Goal: Find specific fact: Find specific fact

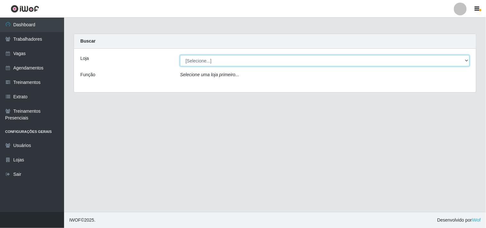
drag, startPoint x: 203, startPoint y: 57, endPoint x: 203, endPoint y: 62, distance: 5.1
click at [203, 57] on select "[Selecione...] Supermercado Compre Bem - Itabaiana" at bounding box center [325, 60] width 290 height 11
select select "264"
click at [180, 55] on select "[Selecione...] Supermercado Compre Bem - Itabaiana" at bounding box center [325, 60] width 290 height 11
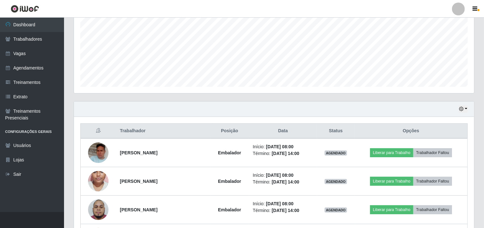
scroll to position [213, 0]
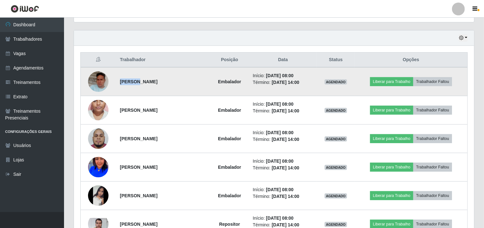
drag, startPoint x: 134, startPoint y: 82, endPoint x: 114, endPoint y: 83, distance: 19.5
click at [116, 82] on td "[PERSON_NAME]" at bounding box center [163, 81] width 94 height 29
copy strong "[PERSON_NAME]"
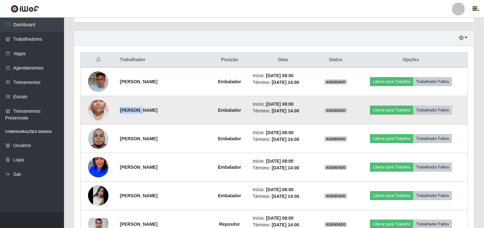
drag, startPoint x: 133, startPoint y: 110, endPoint x: 116, endPoint y: 110, distance: 17.0
click at [116, 110] on td "[PERSON_NAME]" at bounding box center [163, 110] width 94 height 29
copy strong "Adryelli"
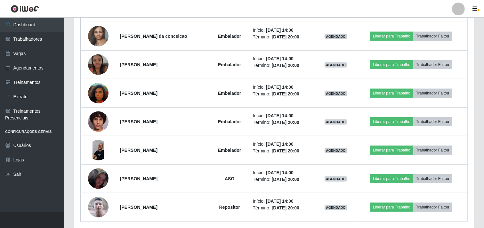
scroll to position [437, 0]
